Goal: Transaction & Acquisition: Purchase product/service

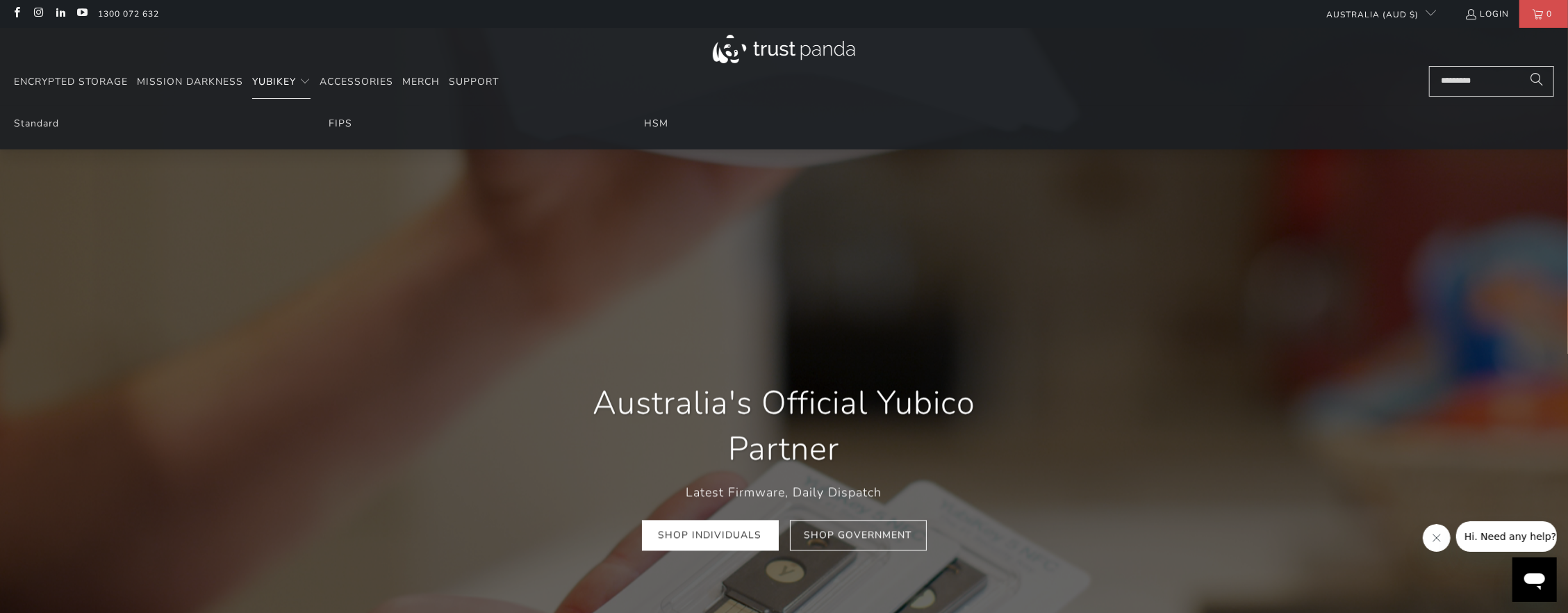
click at [290, 86] on span "YubiKey" at bounding box center [273, 82] width 44 height 13
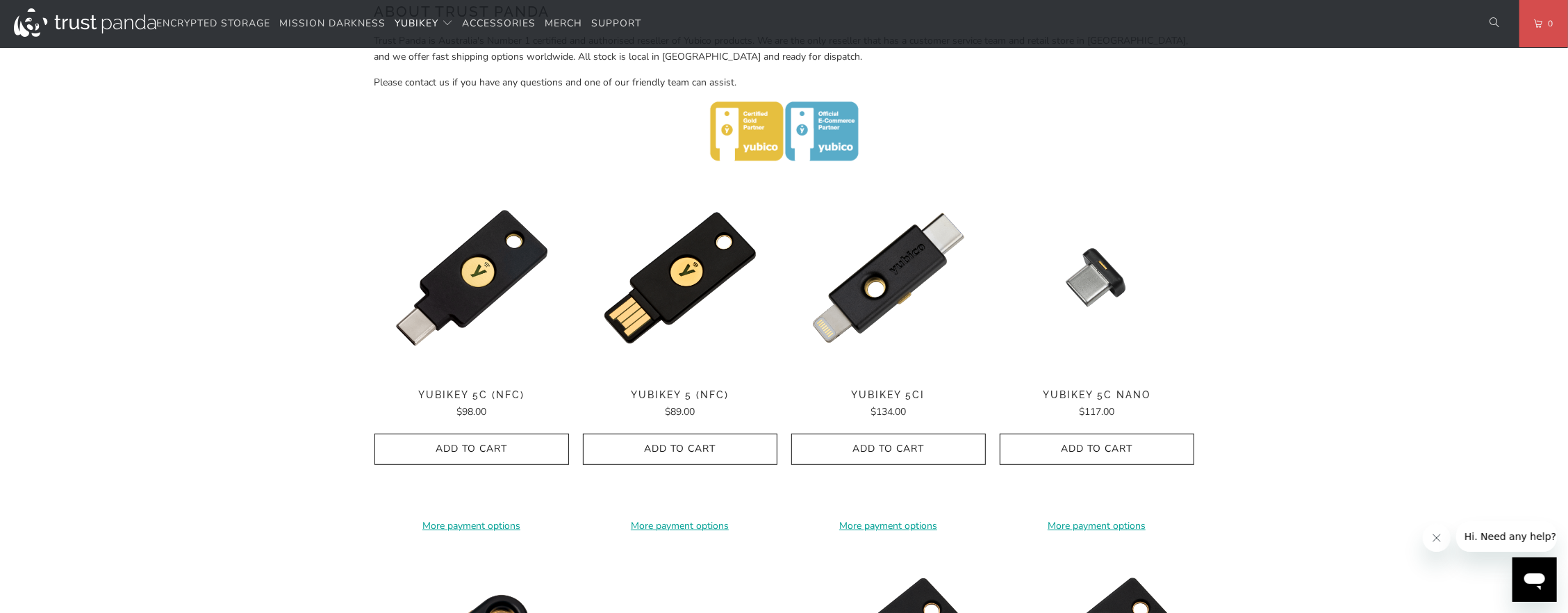
scroll to position [658, 0]
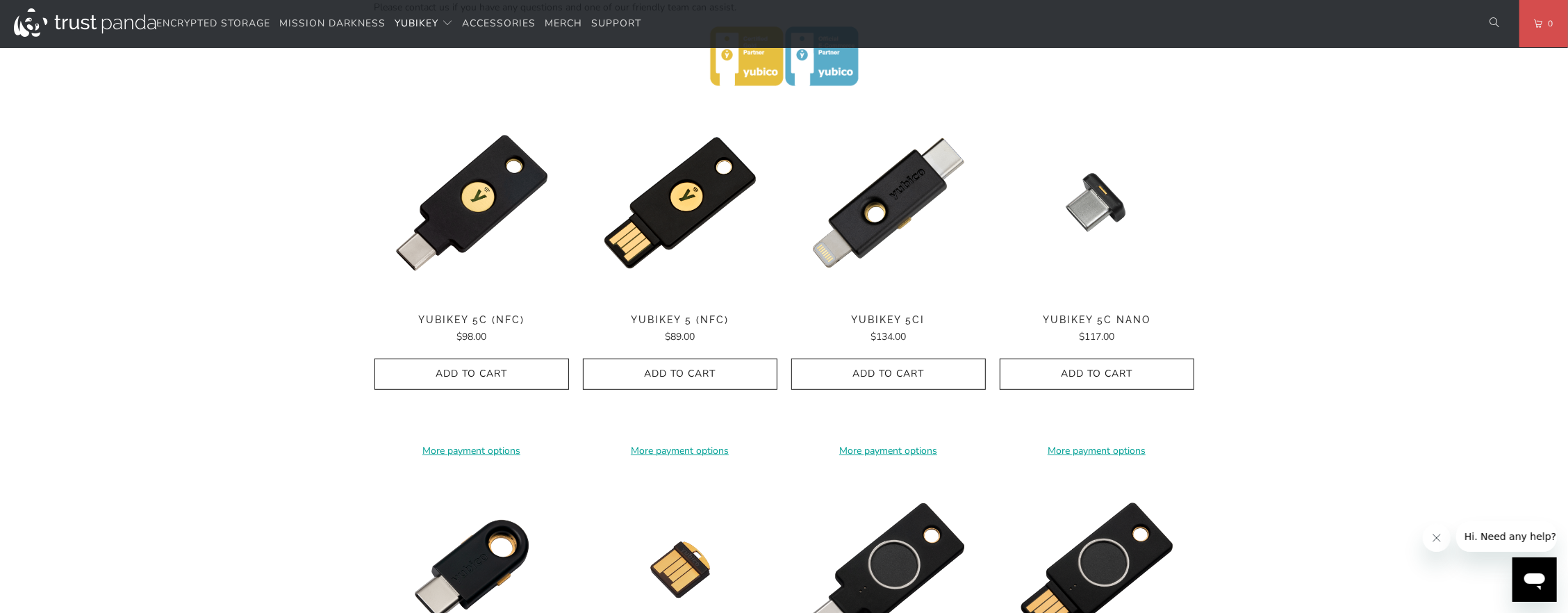
click at [200, 317] on div "Home / YubiKey for Businesses and Professionals YubiKey 5 Series Multi-protocol…" at bounding box center [784, 339] width 1568 height 1781
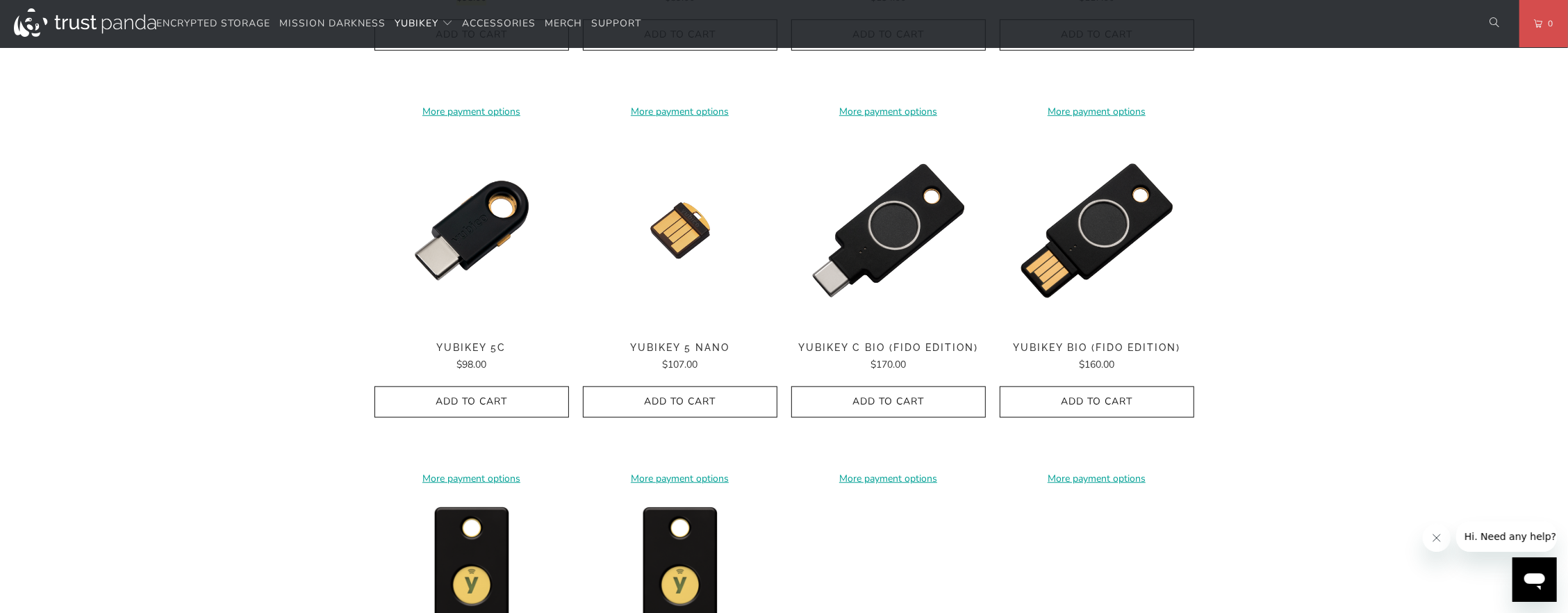
scroll to position [997, 0]
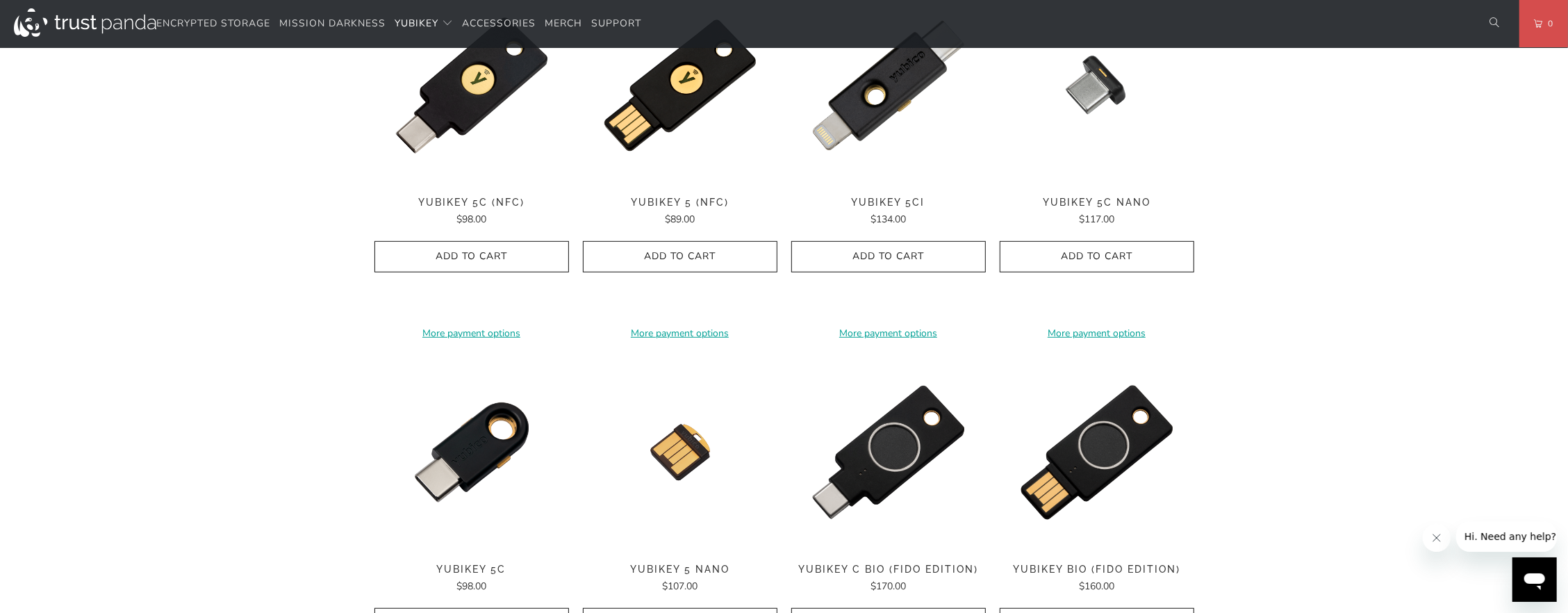
scroll to position [745, 0]
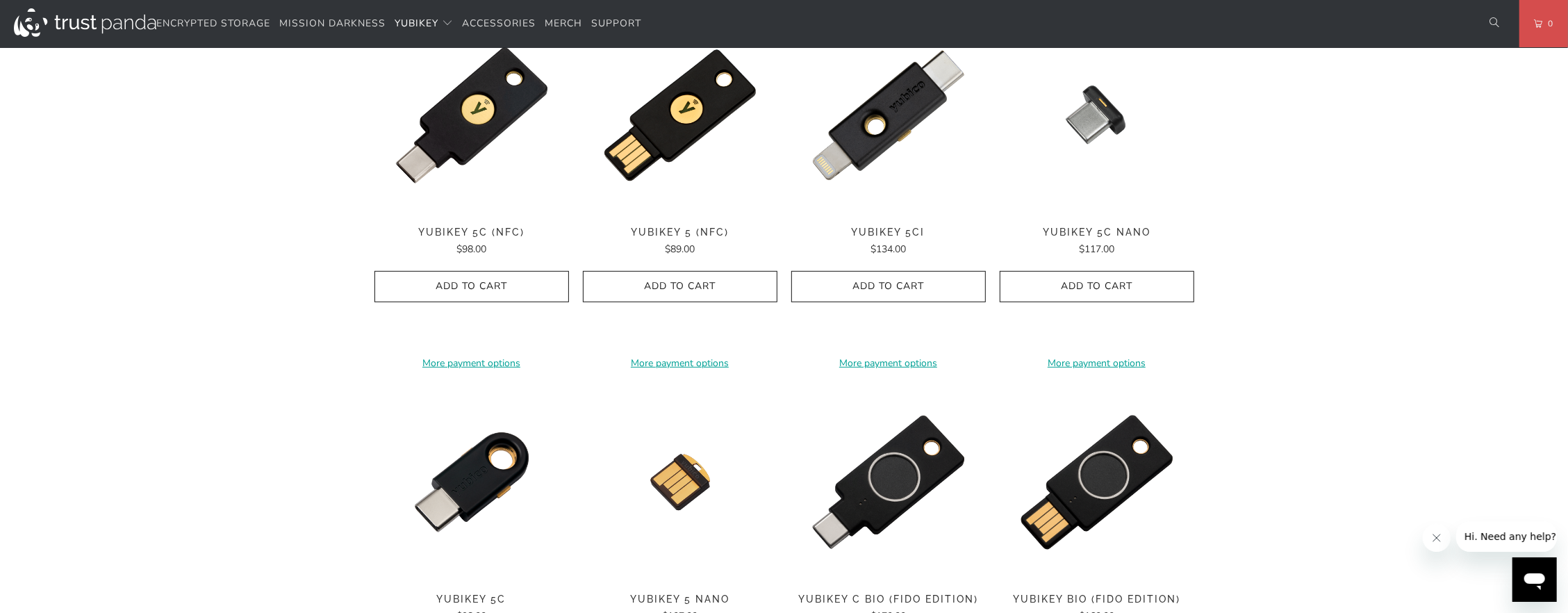
click at [455, 226] on span "YubiKey 5C (NFC)" at bounding box center [472, 232] width 195 height 12
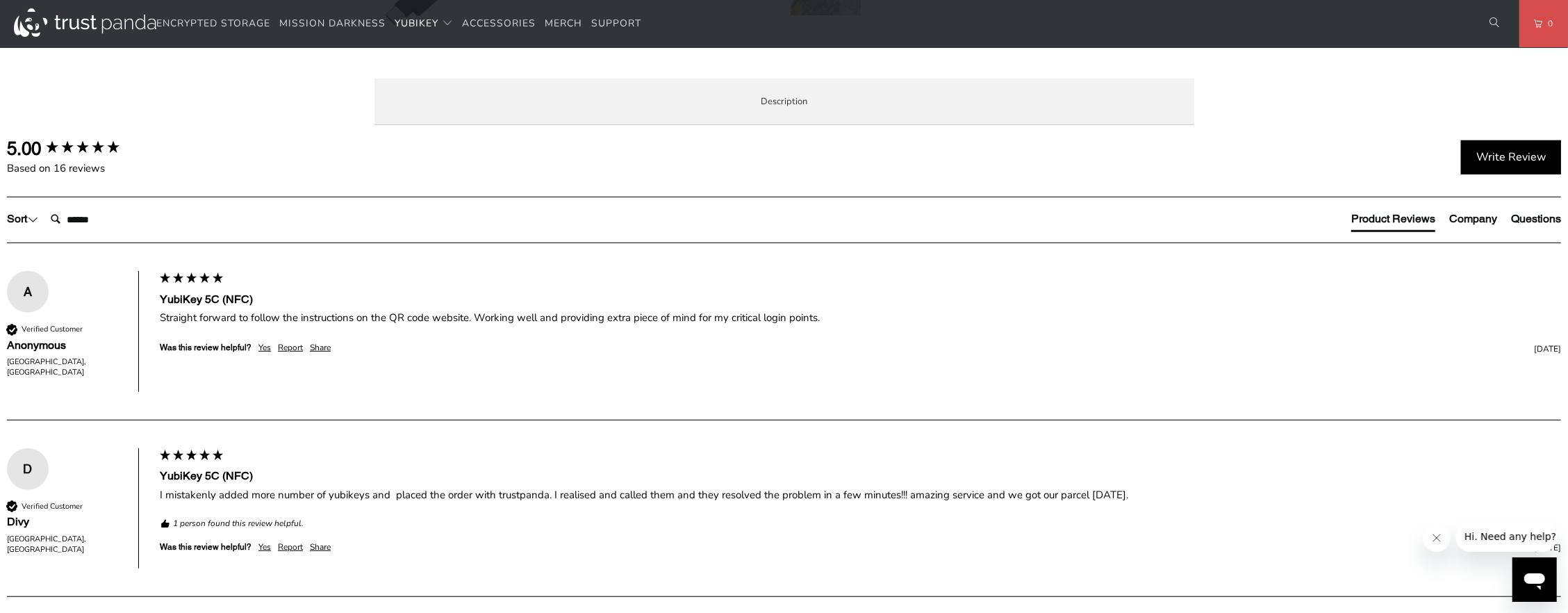
scroll to position [684, 0]
